Goal: Task Accomplishment & Management: Use online tool/utility

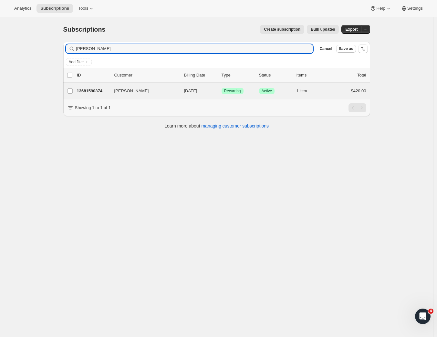
type input "[PERSON_NAME]"
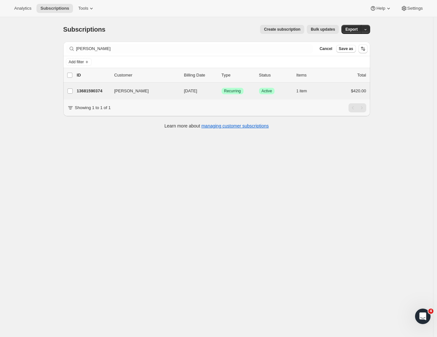
click at [94, 96] on div "[PERSON_NAME] 13681590374 [PERSON_NAME] [DATE] Success Recurring Success Active…" at bounding box center [216, 91] width 307 height 17
click at [92, 91] on p "13681590374" at bounding box center [93, 91] width 32 height 6
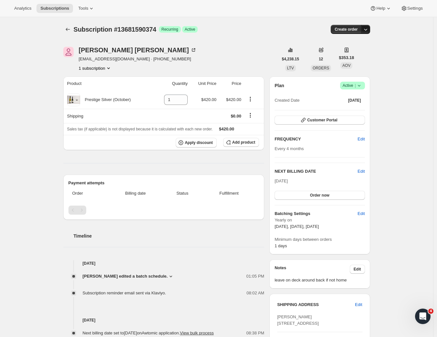
click at [369, 28] on icon "button" at bounding box center [366, 29] width 6 height 6
click at [337, 54] on span "Create custom one-time order" at bounding box center [340, 53] width 56 height 5
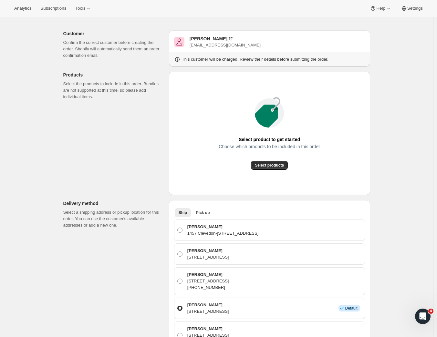
scroll to position [86, 0]
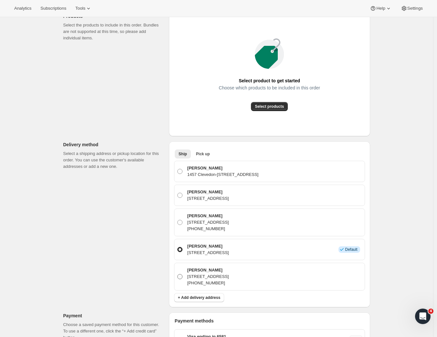
click at [183, 277] on span at bounding box center [179, 276] width 5 height 5
click at [178, 275] on input "[PERSON_NAME] [STREET_ADDRESS] [PHONE_NUMBER]" at bounding box center [177, 274] width 0 height 0
radio input "true"
click at [118, 217] on div "Customer Confirm the correct customer before creating the order. Shopify will a…" at bounding box center [214, 269] width 312 height 626
click at [257, 105] on span "Select products" at bounding box center [269, 106] width 29 height 5
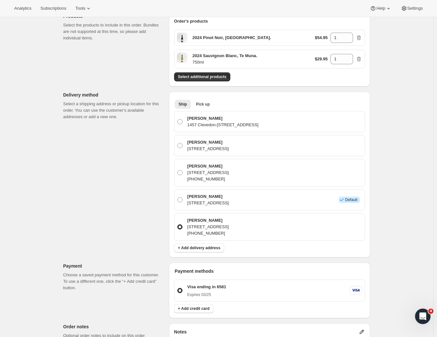
scroll to position [0, 0]
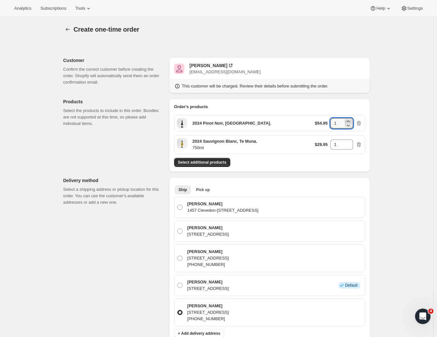
click at [349, 122] on icon at bounding box center [348, 122] width 3 height 2
click at [349, 121] on icon at bounding box center [348, 122] width 3 height 2
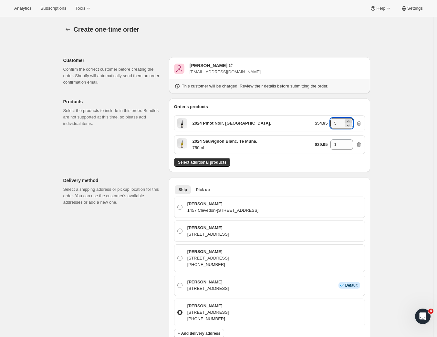
type input "6"
click at [351, 141] on icon at bounding box center [348, 143] width 6 height 6
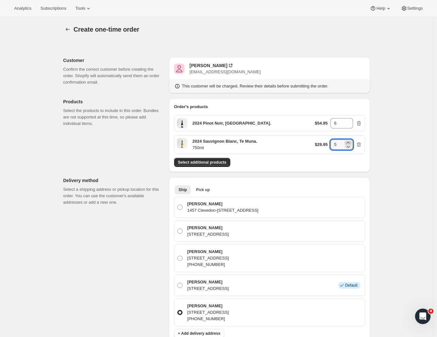
click at [351, 141] on icon at bounding box center [348, 143] width 6 height 6
type input "6"
click at [396, 135] on div "Create one-time order. This page is ready Create one-time order Customer Confir…" at bounding box center [216, 325] width 433 height 617
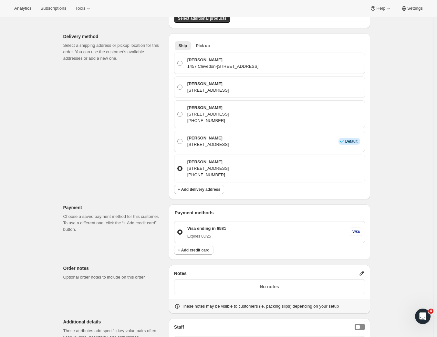
scroll to position [261, 0]
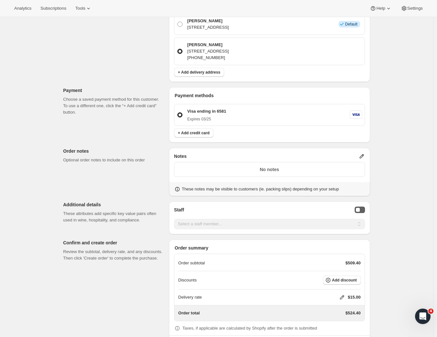
click at [360, 208] on div "Staff Selector" at bounding box center [358, 210] width 4 height 4
select select "associate-0"
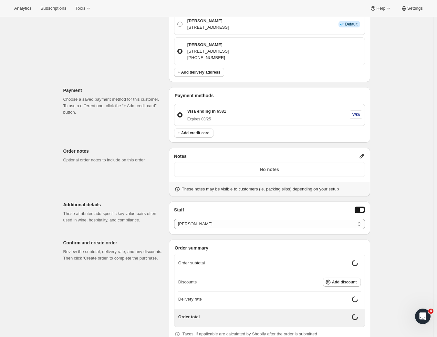
click at [121, 222] on p "These attributes add specific key value pairs often used in wine, hospitality, …" at bounding box center [113, 217] width 101 height 13
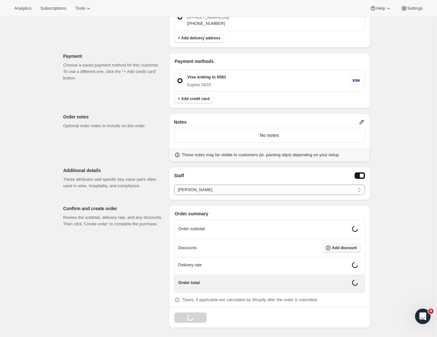
scroll to position [291, 0]
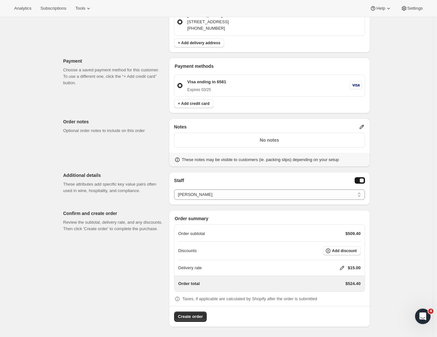
click at [342, 269] on icon at bounding box center [342, 268] width 6 height 6
click at [340, 309] on span "Save" at bounding box center [337, 306] width 9 height 5
click at [344, 250] on span "Add discount" at bounding box center [344, 251] width 25 height 5
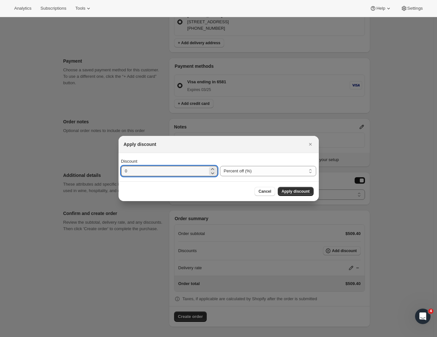
drag, startPoint x: 134, startPoint y: 171, endPoint x: 111, endPoint y: 168, distance: 23.8
click at [111, 337] on div "Apply discount Discount 0 Percent off (%) Amount off ($) Percent off (%) Cancel…" at bounding box center [218, 338] width 437 height 0
type input "20"
click at [308, 186] on div "Cancel Apply discount" at bounding box center [219, 192] width 200 height 20
click at [295, 191] on span "Apply discount" at bounding box center [296, 191] width 28 height 5
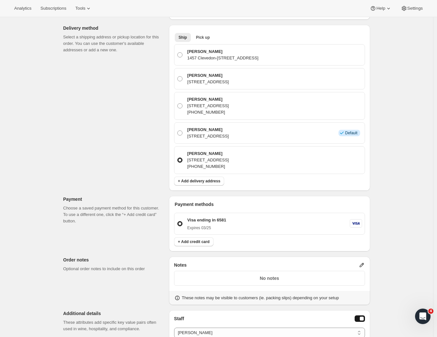
scroll to position [288, 0]
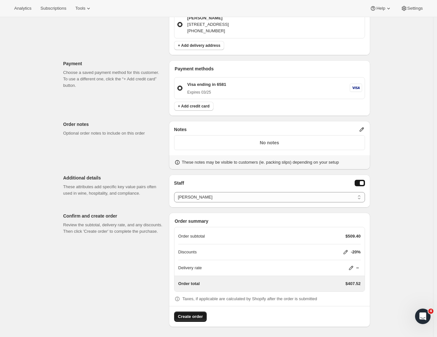
click at [190, 316] on span "Create order" at bounding box center [190, 317] width 25 height 6
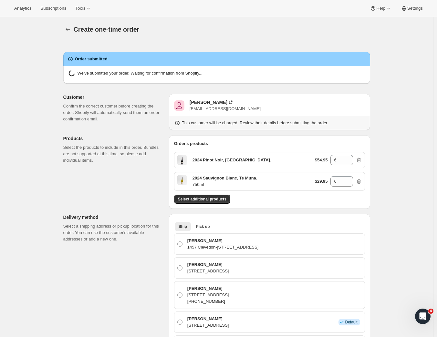
radio input "true"
